Goal: Check status: Check status

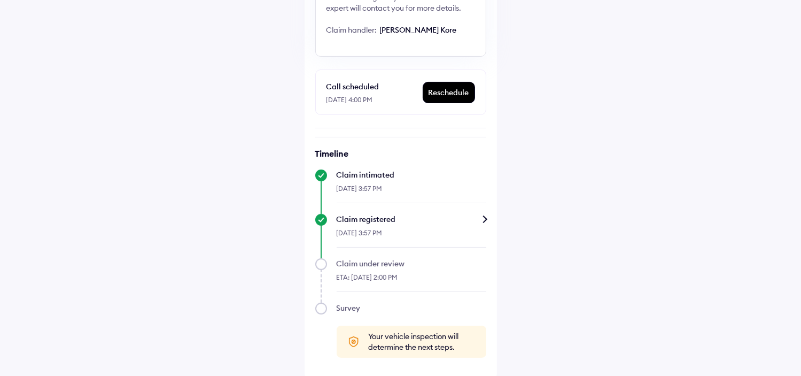
scroll to position [169, 0]
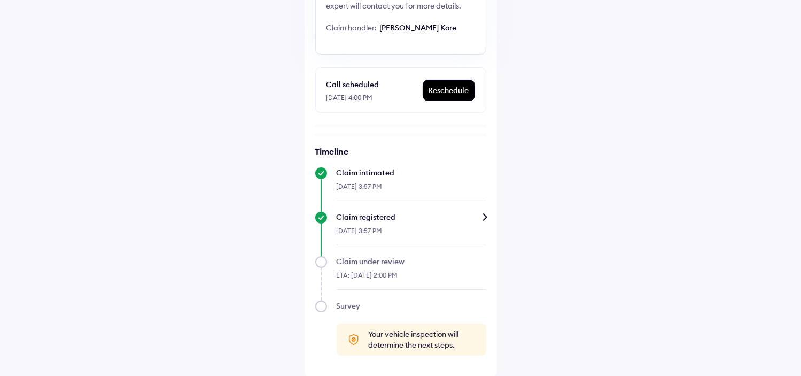
click at [485, 216] on div "Claim registered" at bounding box center [412, 217] width 150 height 11
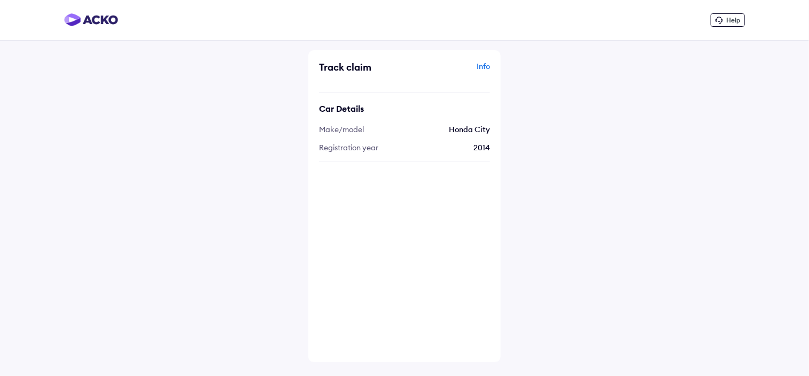
click at [485, 63] on div "Info" at bounding box center [448, 71] width 83 height 20
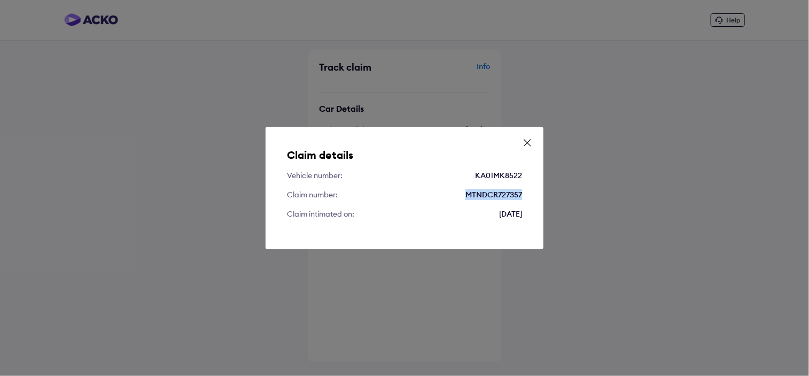
drag, startPoint x: 463, startPoint y: 191, endPoint x: 539, endPoint y: 197, distance: 75.6
click at [539, 197] on div "Claim details Vehicle number: KA01MK8522 Claim number: MTNDCR727357 Claim intim…" at bounding box center [405, 188] width 278 height 122
copy div "MTNDCR727357"
click at [529, 147] on icon at bounding box center [527, 142] width 11 height 11
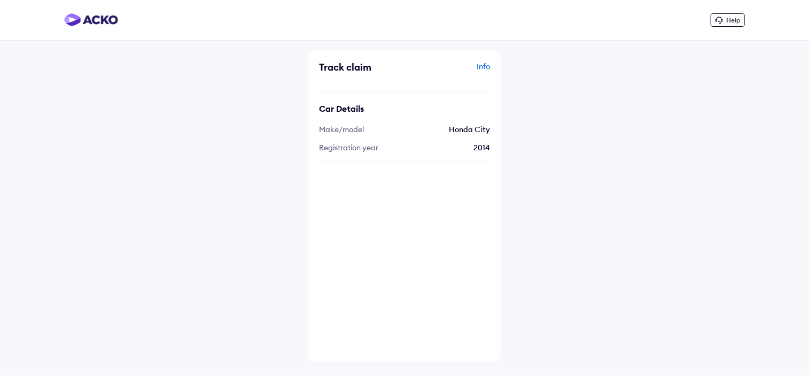
click at [103, 25] on img at bounding box center [91, 19] width 54 height 13
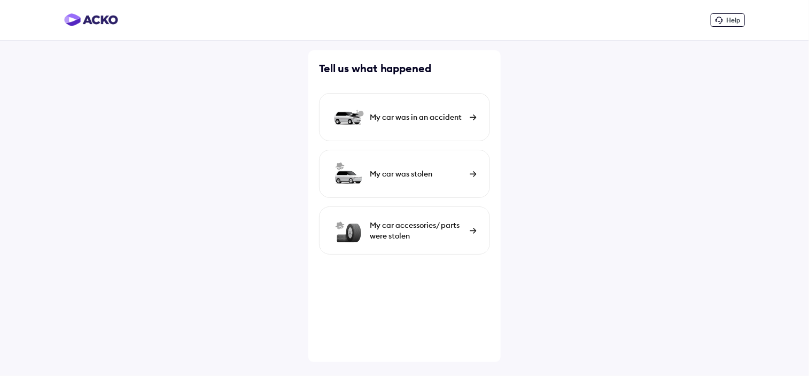
click at [103, 19] on img at bounding box center [91, 19] width 54 height 13
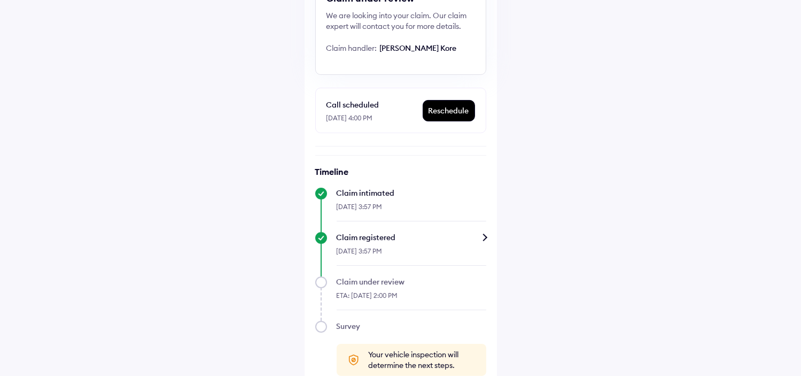
scroll to position [169, 0]
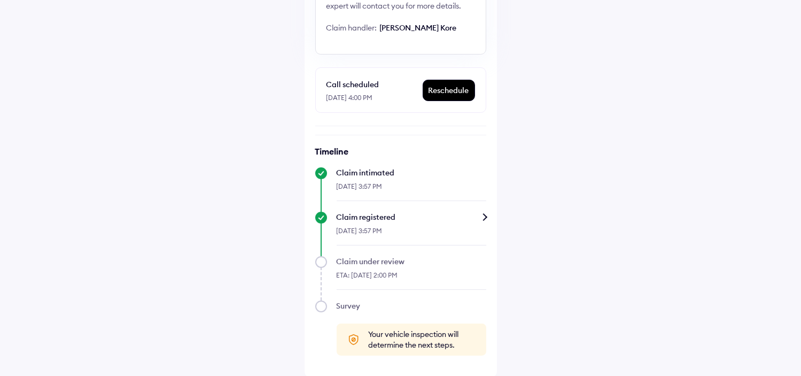
drag, startPoint x: 424, startPoint y: 275, endPoint x: 338, endPoint y: 221, distance: 101.9
click at [338, 221] on div "Timeline Claim intimated [DATE] 3:57 PM Claim registered [DATE] 3:57 PM Claim u…" at bounding box center [400, 251] width 171 height 210
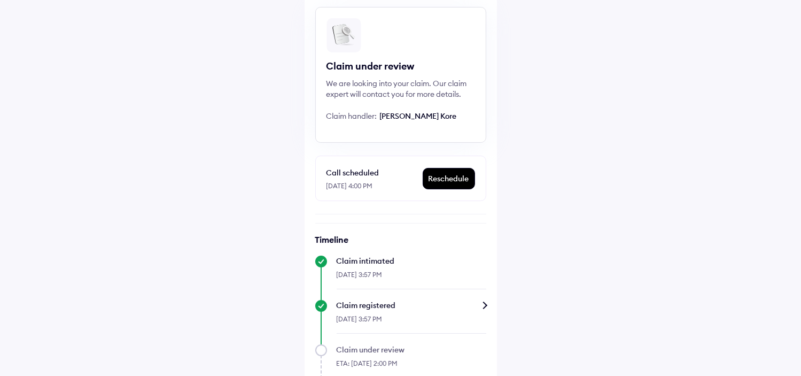
scroll to position [0, 0]
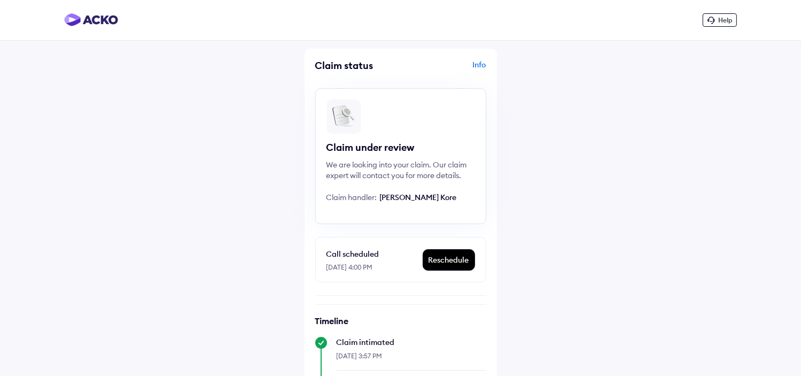
click at [96, 303] on div "Help Claim status Info Claim under review We are looking into your claim. Our c…" at bounding box center [400, 273] width 801 height 546
click at [76, 12] on div "Help" at bounding box center [400, 20] width 801 height 41
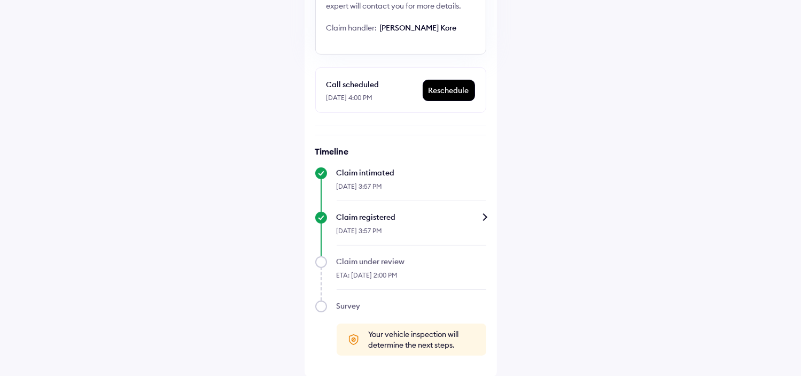
scroll to position [9, 0]
